Goal: Register for event/course

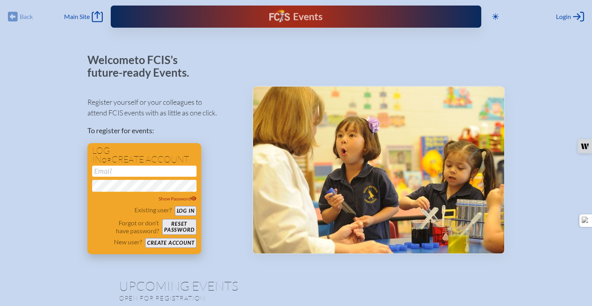
type input "[EMAIL_ADDRESS][DOMAIN_NAME]"
click at [195, 211] on button "Log in" at bounding box center [186, 211] width 22 height 10
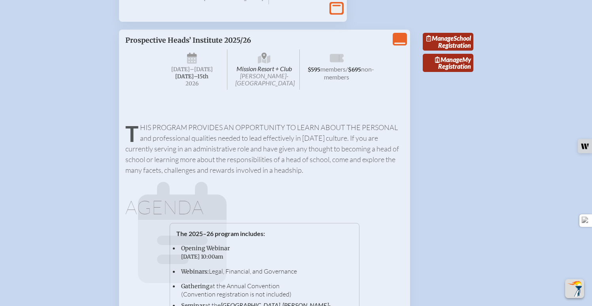
scroll to position [1265, 0]
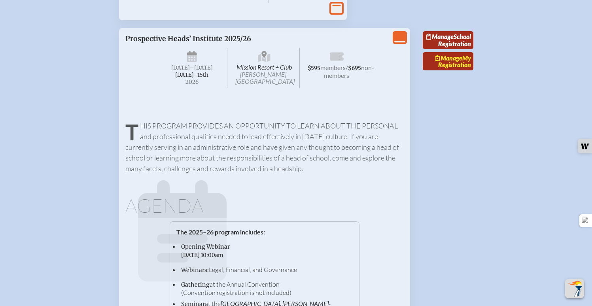
click at [456, 70] on link "Manage My Registration" at bounding box center [448, 61] width 51 height 18
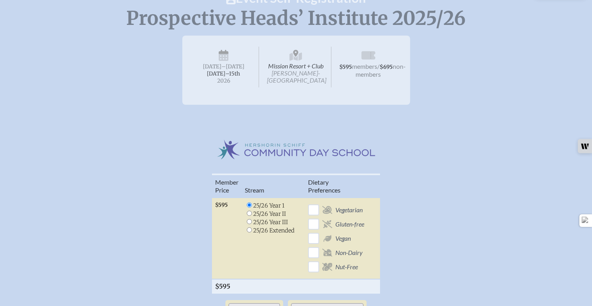
scroll to position [177, 0]
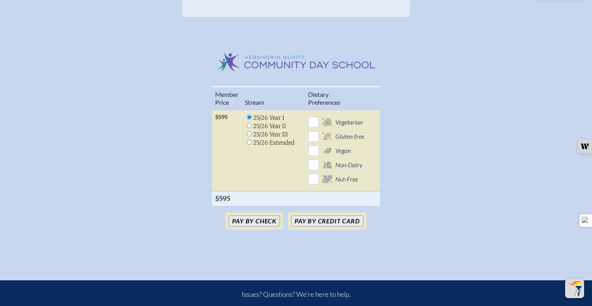
click at [250, 127] on input "radio" at bounding box center [249, 125] width 5 height 5
radio input "true"
click at [325, 227] on button "Pay by Credit Card" at bounding box center [327, 220] width 72 height 11
